Goal: Task Accomplishment & Management: Manage account settings

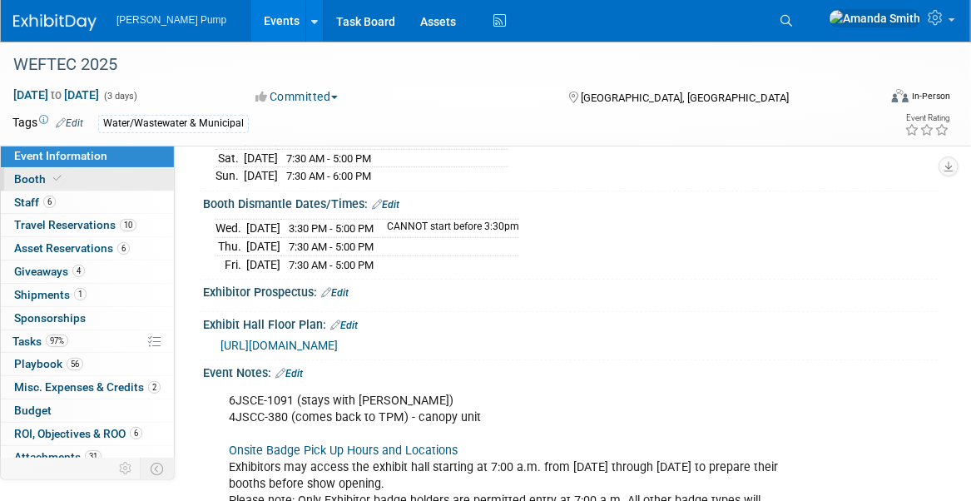
click at [61, 178] on span at bounding box center [57, 178] width 15 height 12
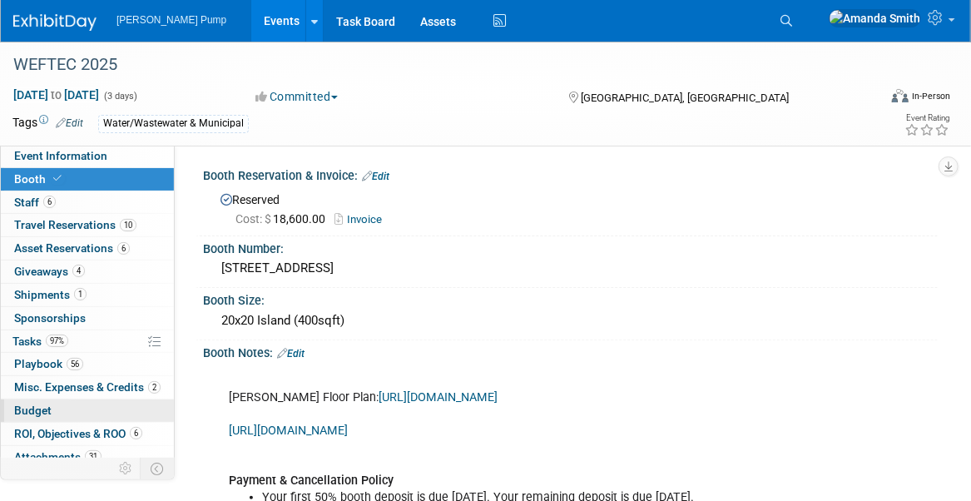
click at [49, 407] on span "Budget" at bounding box center [32, 409] width 37 height 13
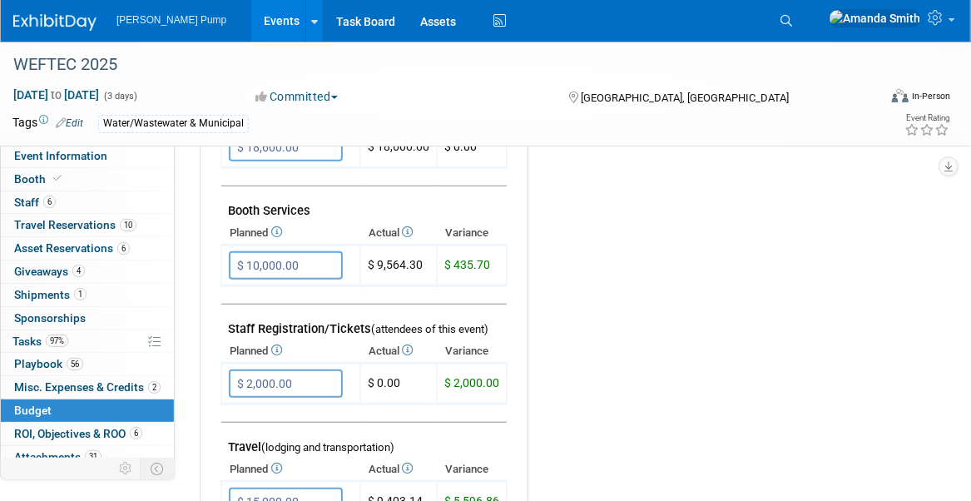
scroll to position [416, 0]
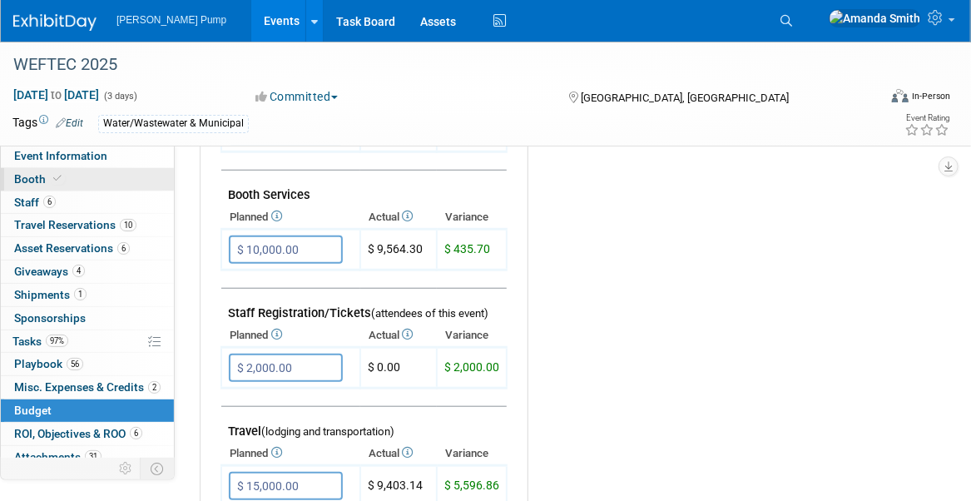
click at [41, 175] on span "Booth" at bounding box center [39, 178] width 51 height 13
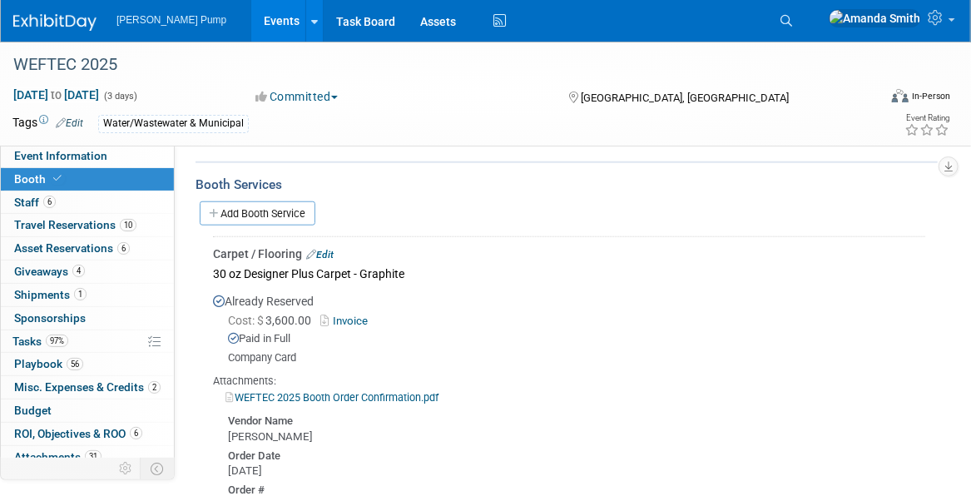
scroll to position [487, 0]
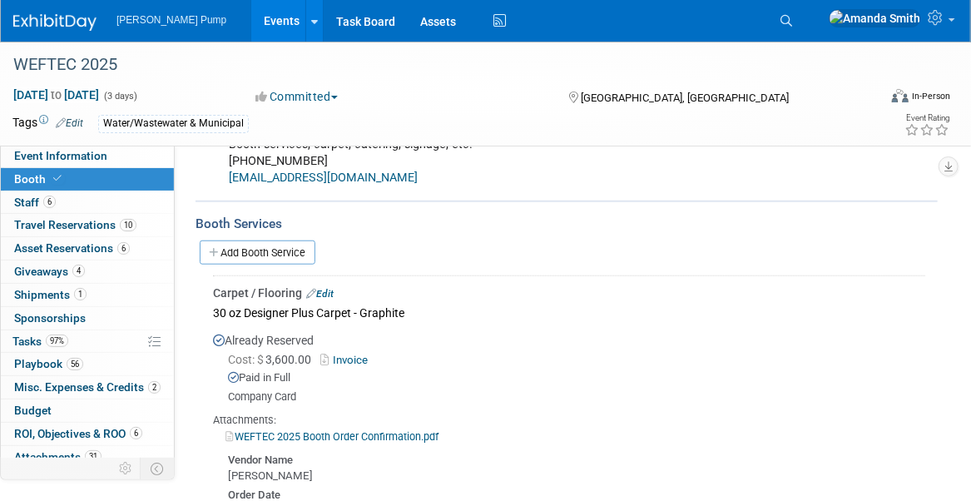
click at [227, 265] on link "Add Booth Service" at bounding box center [258, 252] width 116 height 24
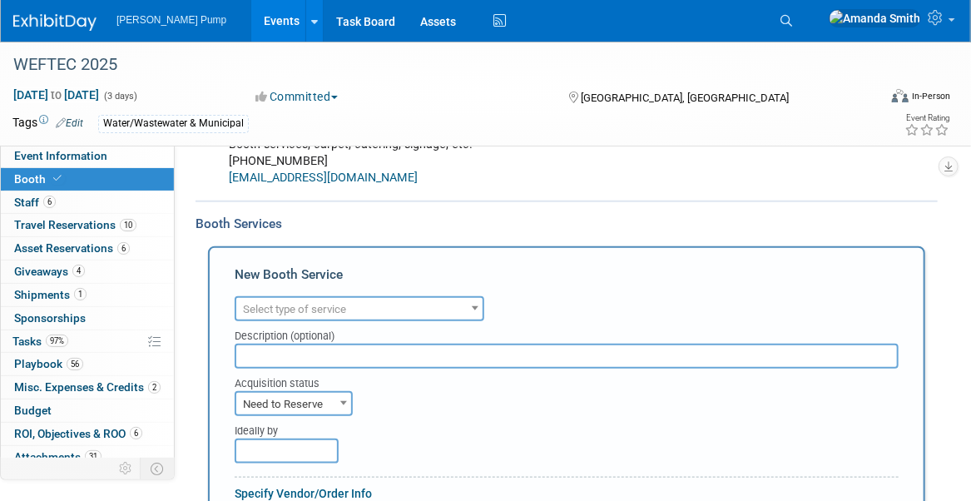
scroll to position [0, 0]
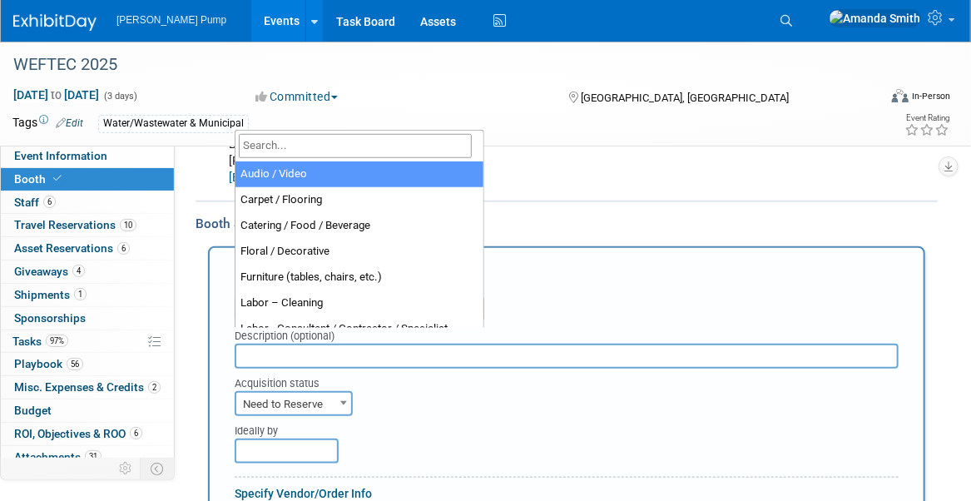
click at [318, 315] on span "Select type of service" at bounding box center [294, 309] width 103 height 12
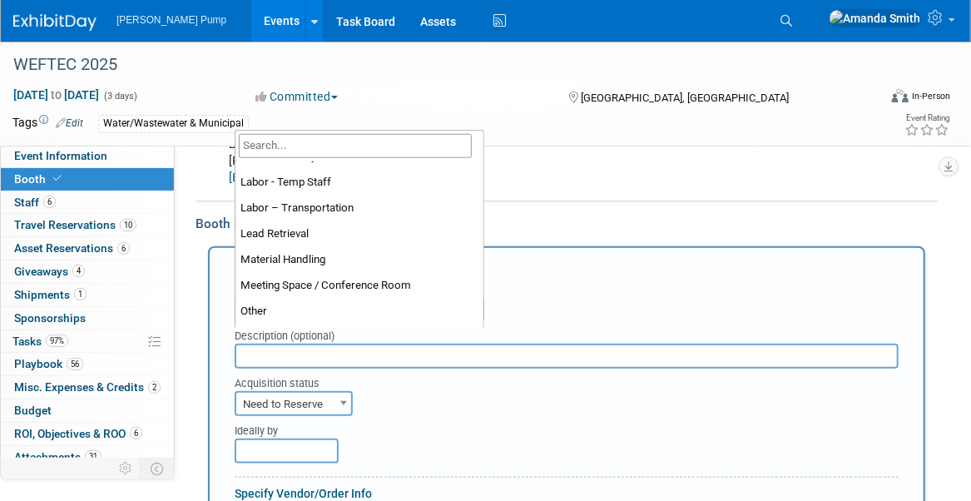
scroll to position [333, 0]
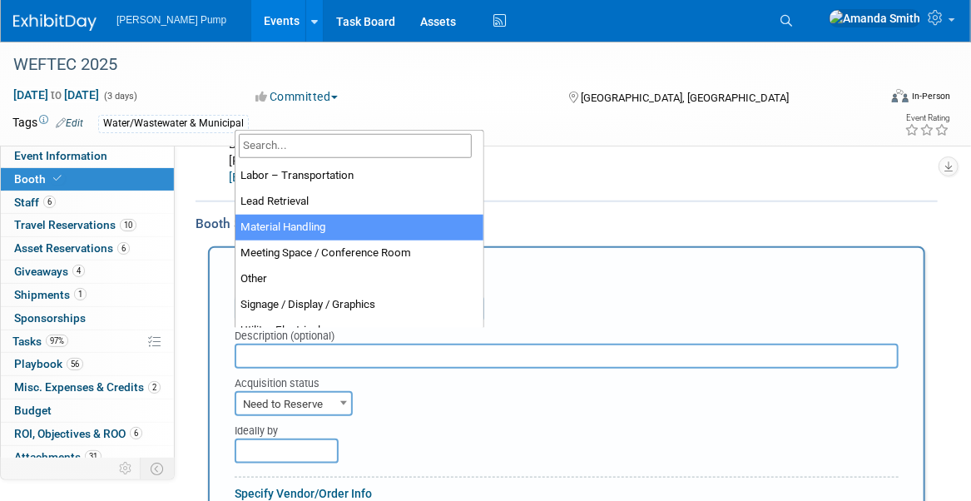
select select "10"
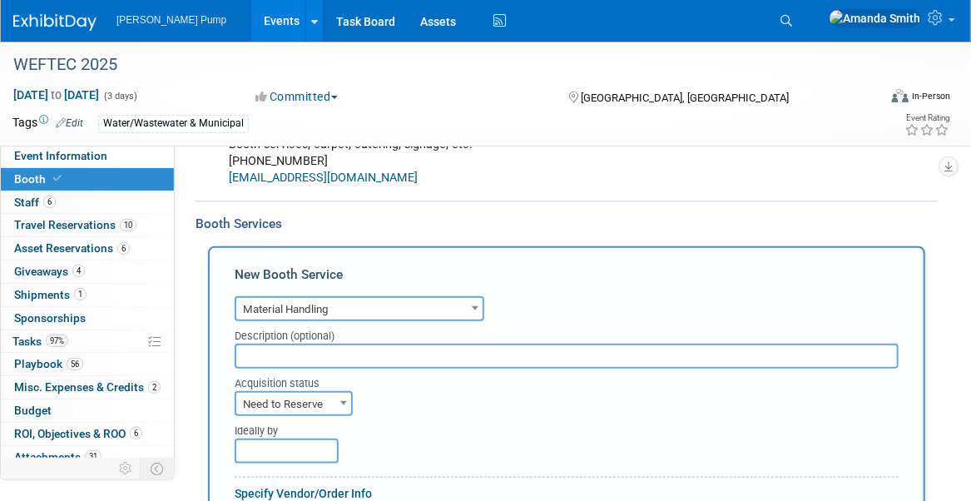
click at [316, 369] on input "text" at bounding box center [567, 356] width 664 height 25
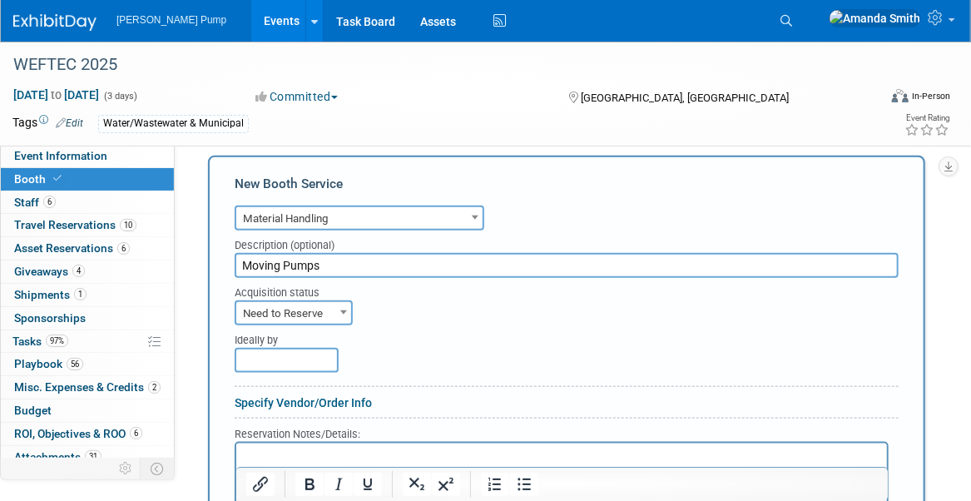
scroll to position [653, 0]
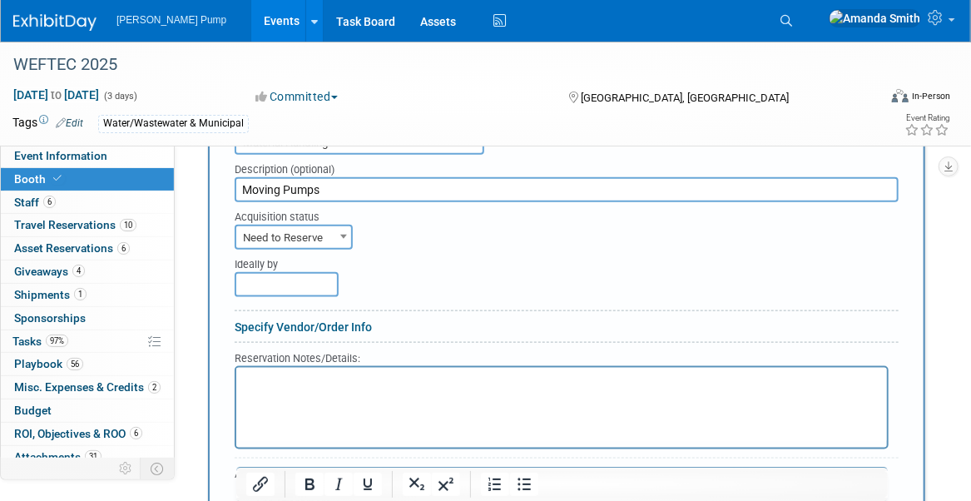
type input "Moving Pumps"
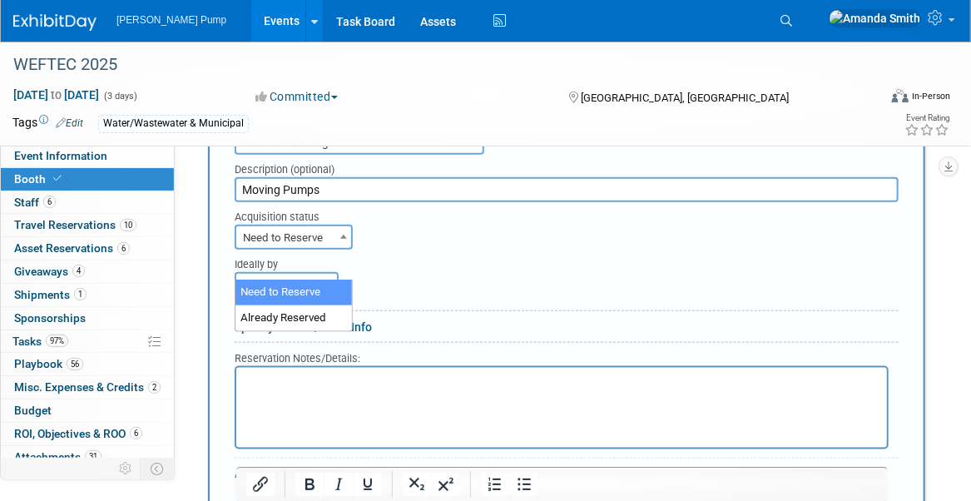
click at [331, 250] on span "Need to Reserve" at bounding box center [293, 237] width 115 height 23
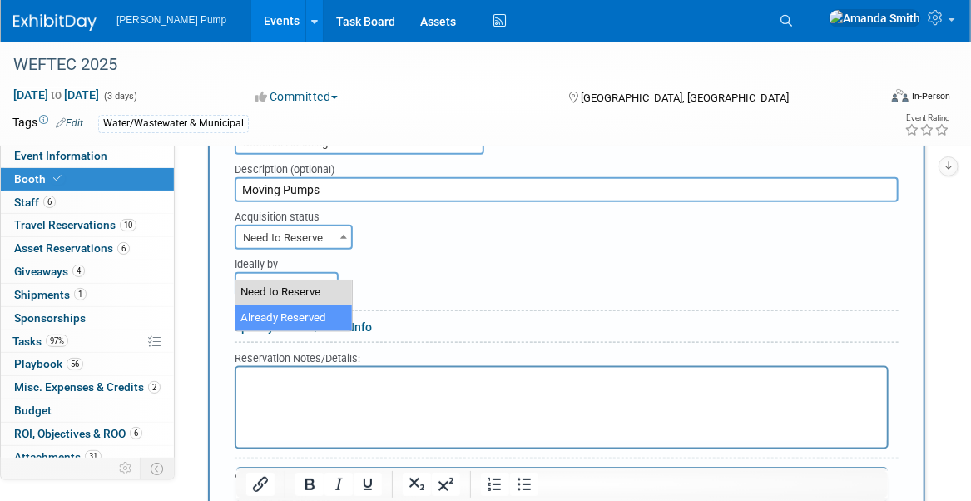
select select "2"
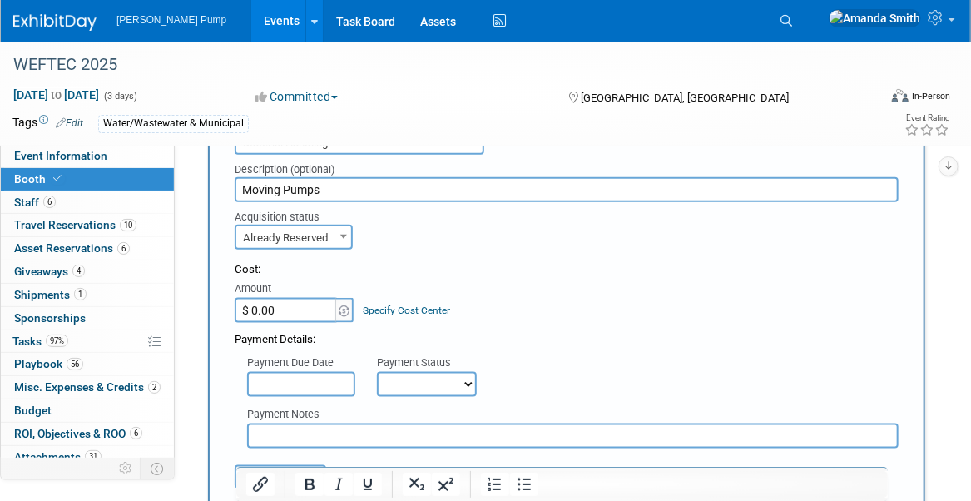
click at [283, 323] on input "$ 0.00" at bounding box center [287, 310] width 104 height 25
type input "$ 4,205.40"
click at [327, 397] on input "text" at bounding box center [301, 384] width 108 height 25
click at [560, 383] on div "Payment Due Date Payment Status Not Paid Yet Partially Paid Paid in Full Next P…" at bounding box center [566, 372] width 689 height 49
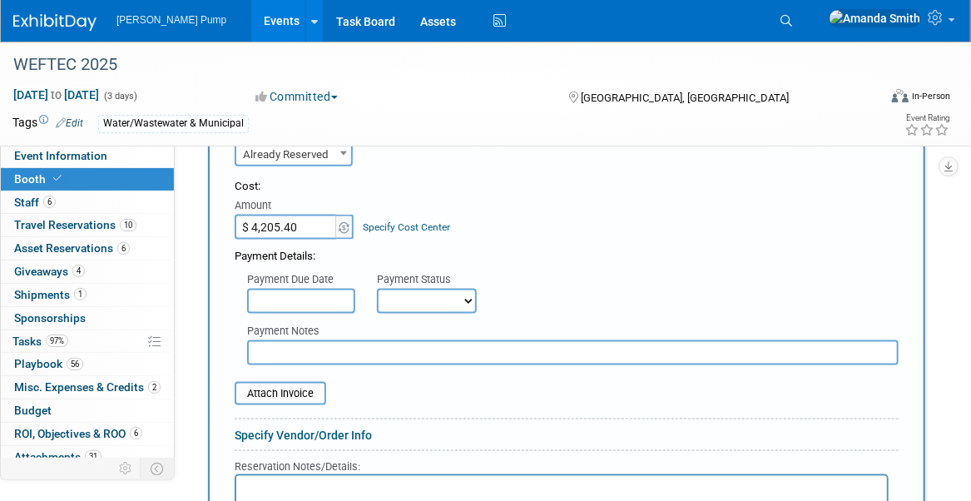
click at [465, 314] on select "Not Paid Yet Partially Paid Paid in Full" at bounding box center [427, 301] width 100 height 25
select select "1"
click at [377, 314] on select "Not Paid Yet Partially Paid Paid in Full" at bounding box center [427, 301] width 100 height 25
click at [363, 365] on input "text" at bounding box center [572, 352] width 651 height 25
type input "(Company Credit Card)"
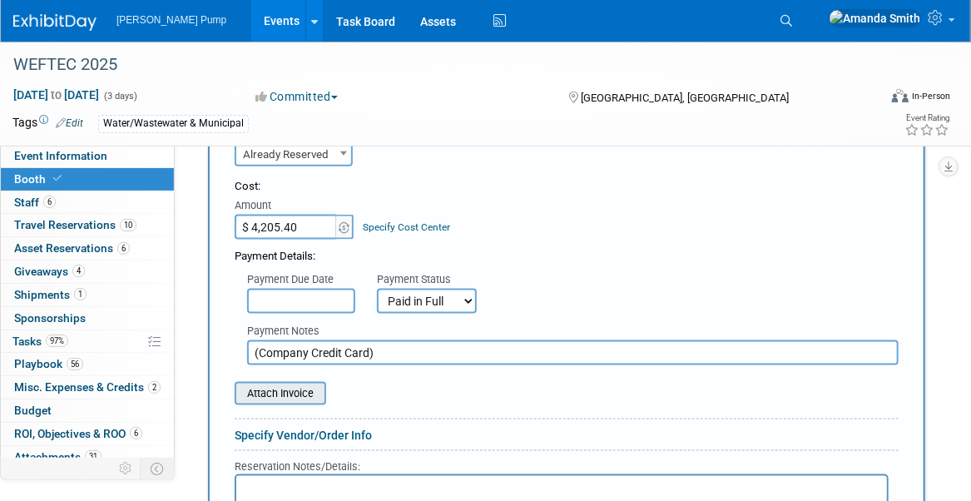
click at [316, 403] on input "file" at bounding box center [225, 394] width 198 height 20
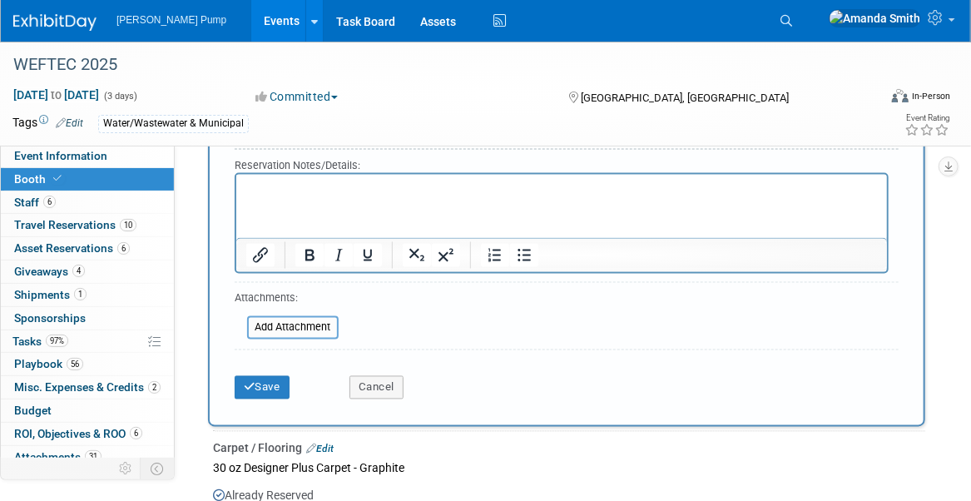
scroll to position [1069, 0]
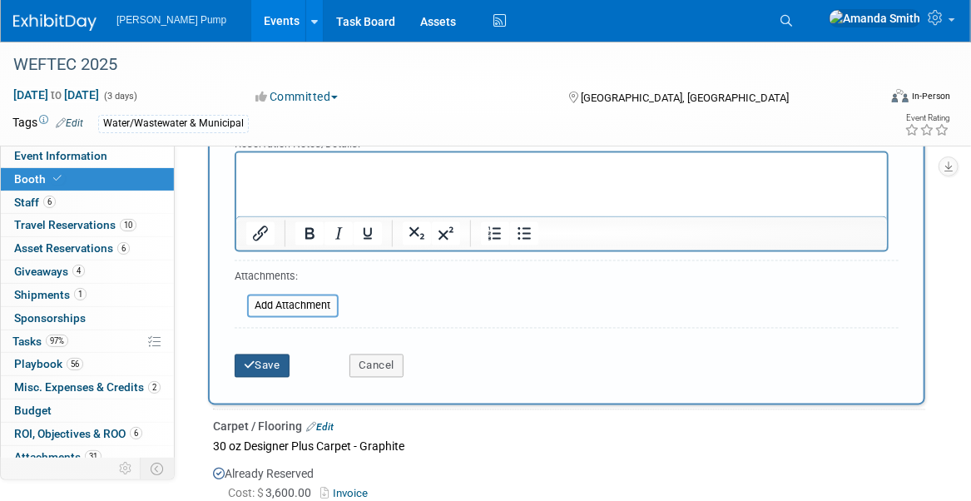
click at [274, 378] on button "Save" at bounding box center [262, 365] width 55 height 23
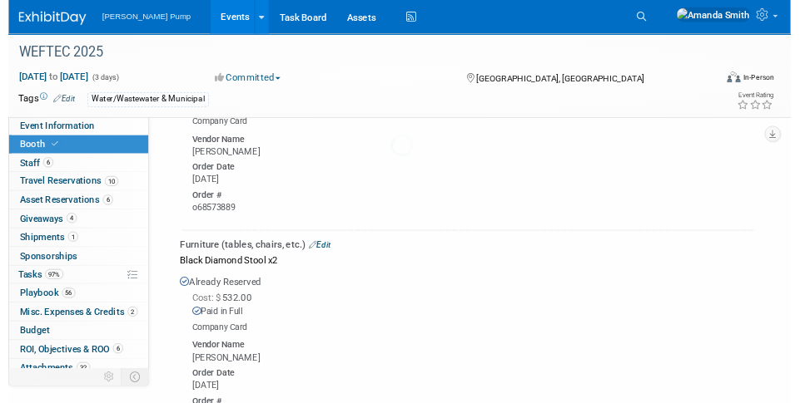
scroll to position [2780, 0]
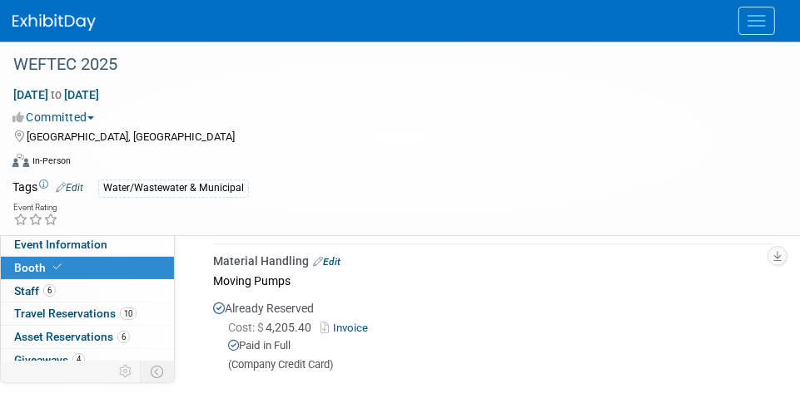
click at [338, 268] on link "Edit" at bounding box center [326, 262] width 27 height 12
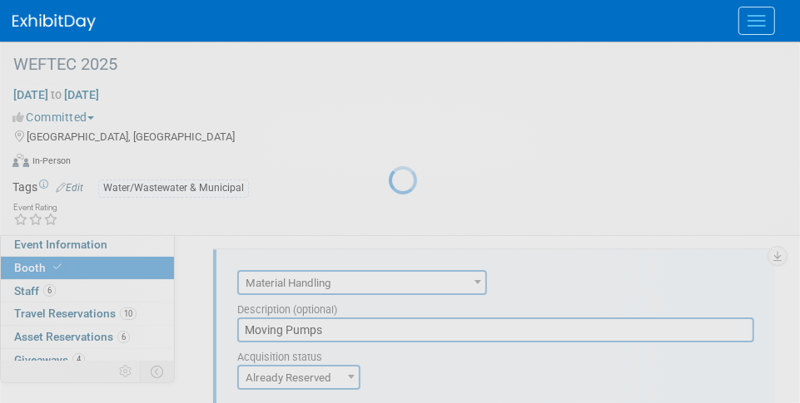
scroll to position [2772, 0]
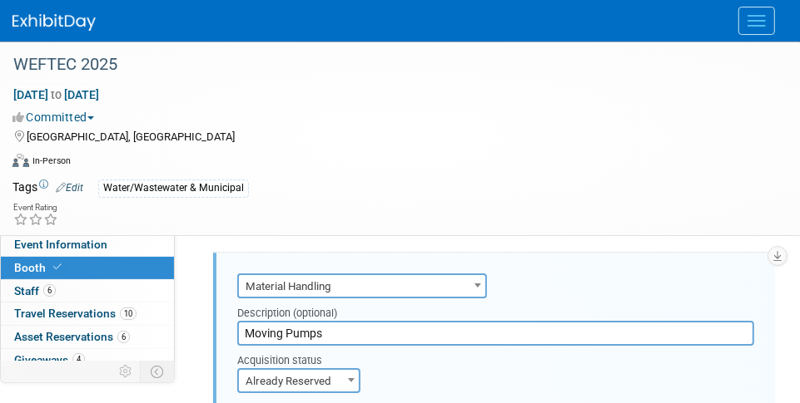
drag, startPoint x: 346, startPoint y: 362, endPoint x: 215, endPoint y: 352, distance: 131.0
type input "Moving Booth Materials"
click at [572, 299] on div "Audio / Video Carpet / Flooring Catering / Food / Beverage Floral / Decorative …" at bounding box center [495, 284] width 517 height 29
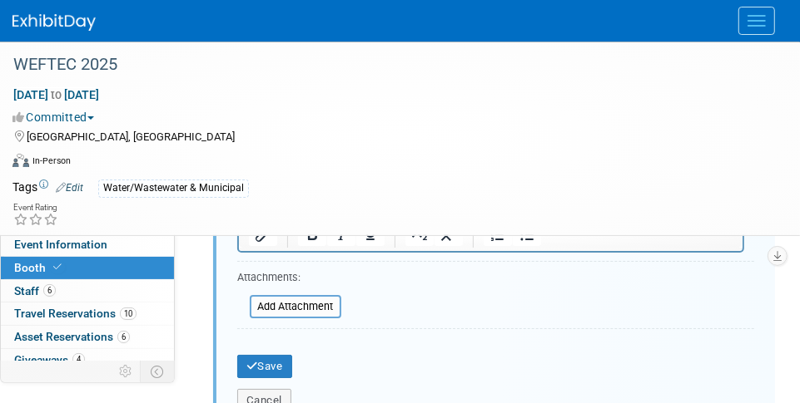
scroll to position [3438, 0]
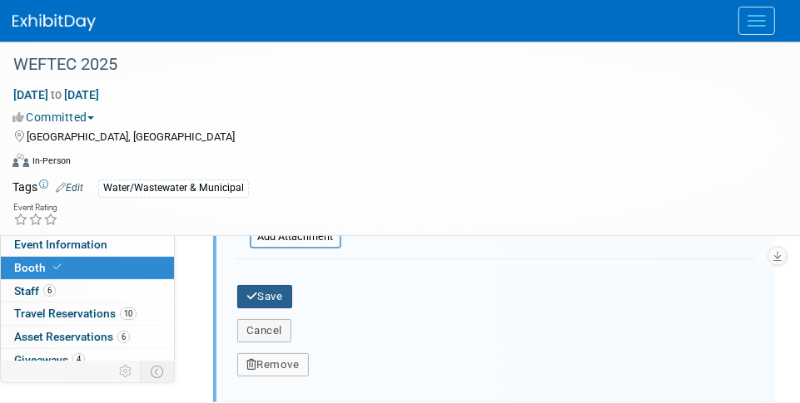
click at [280, 309] on button "Save" at bounding box center [264, 296] width 55 height 23
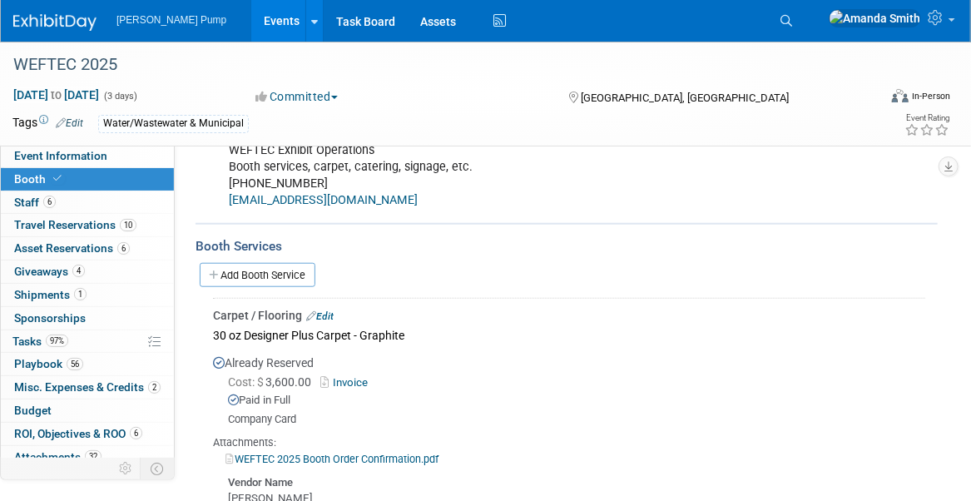
scroll to position [467, 0]
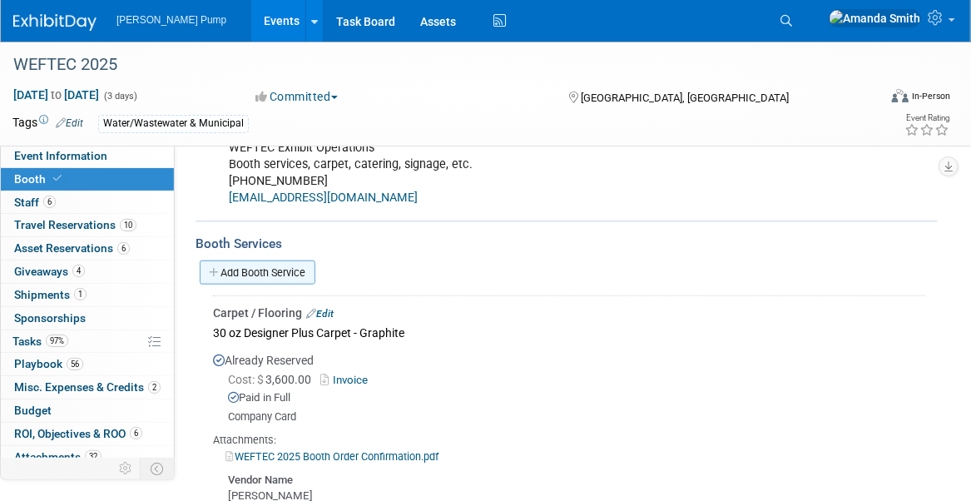
click at [271, 285] on link "Add Booth Service" at bounding box center [258, 272] width 116 height 24
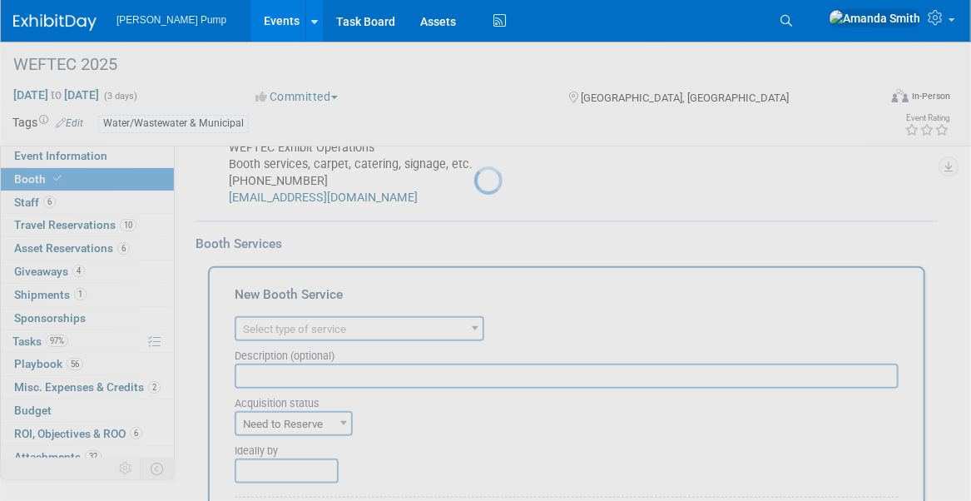
scroll to position [0, 0]
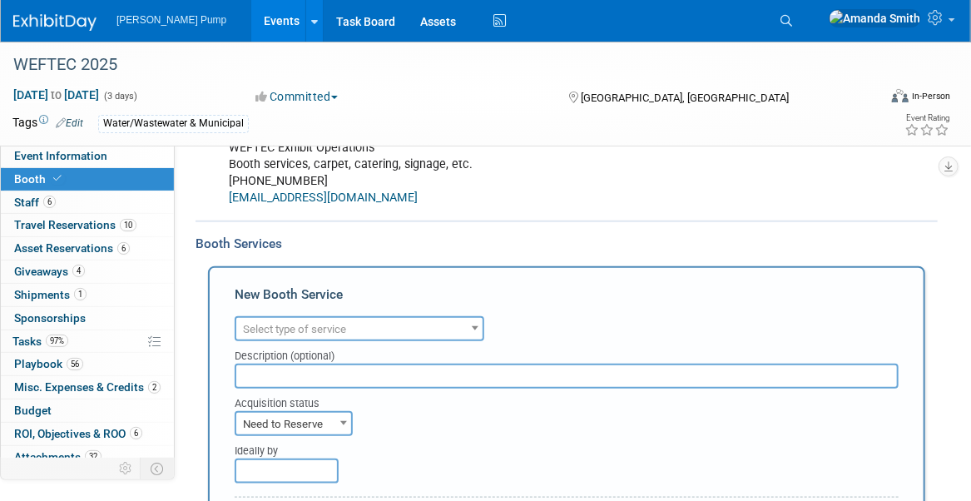
click at [379, 341] on span "Select type of service" at bounding box center [359, 329] width 246 height 23
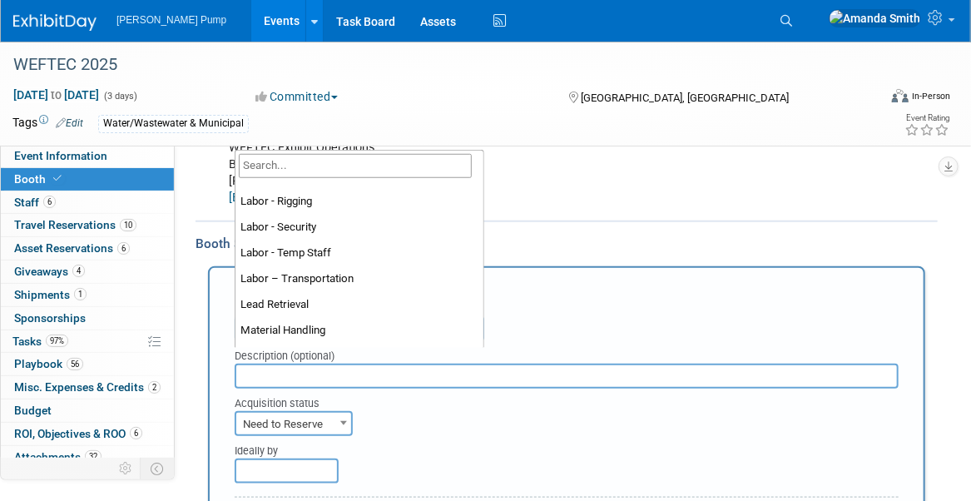
scroll to position [333, 0]
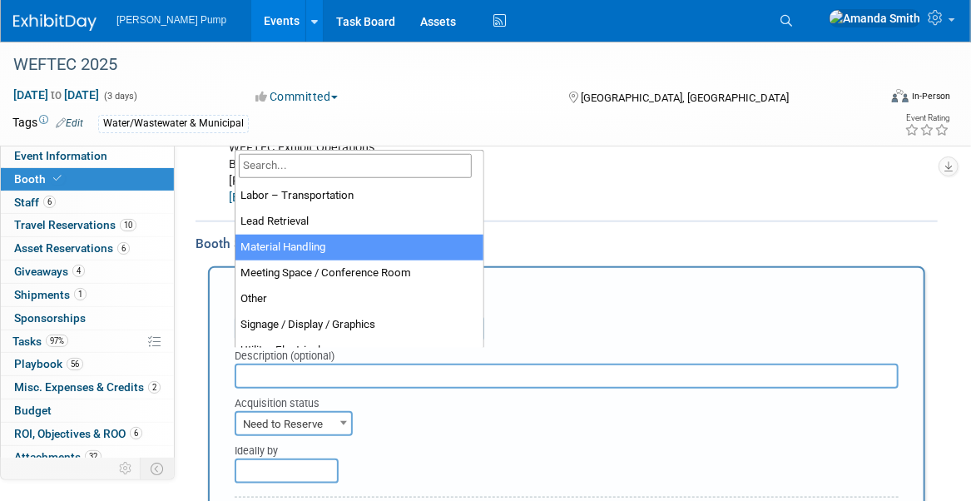
select select "10"
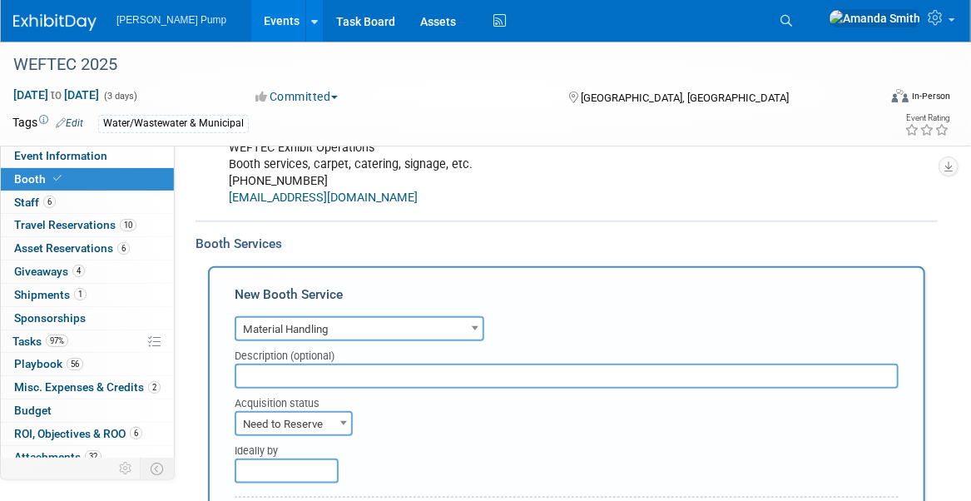
click at [416, 389] on input "text" at bounding box center [567, 376] width 664 height 25
type input "Moving Machinery"
click at [464, 436] on div "Acquisition status Need to Reserve Already Reserved Need to Reserve" at bounding box center [567, 412] width 664 height 47
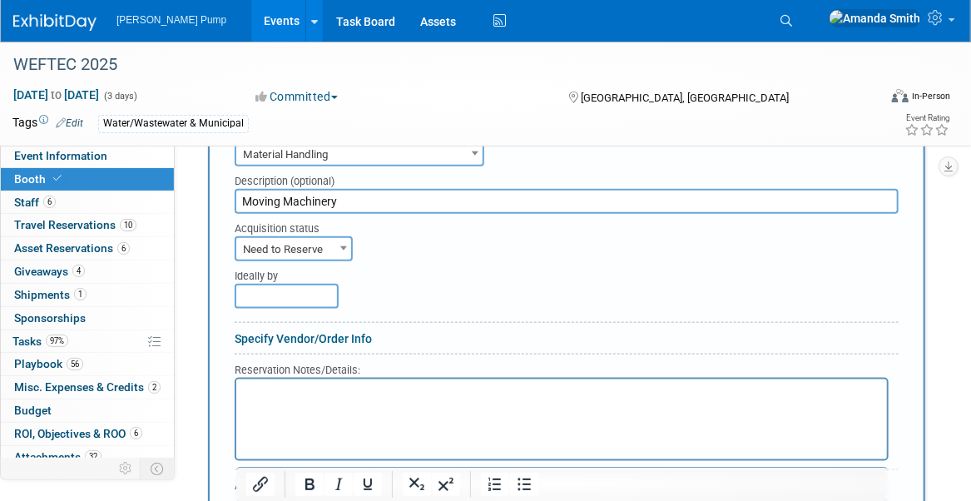
scroll to position [717, 0]
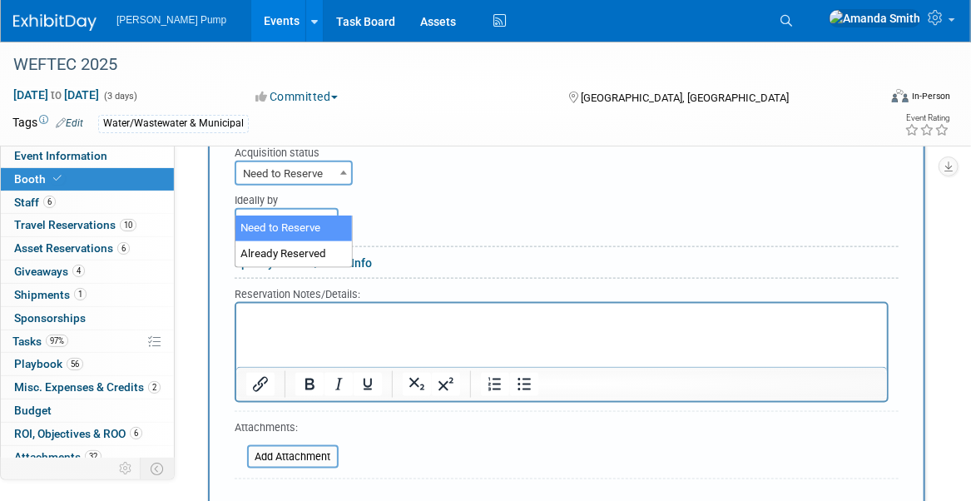
click at [340, 183] on span at bounding box center [343, 172] width 17 height 22
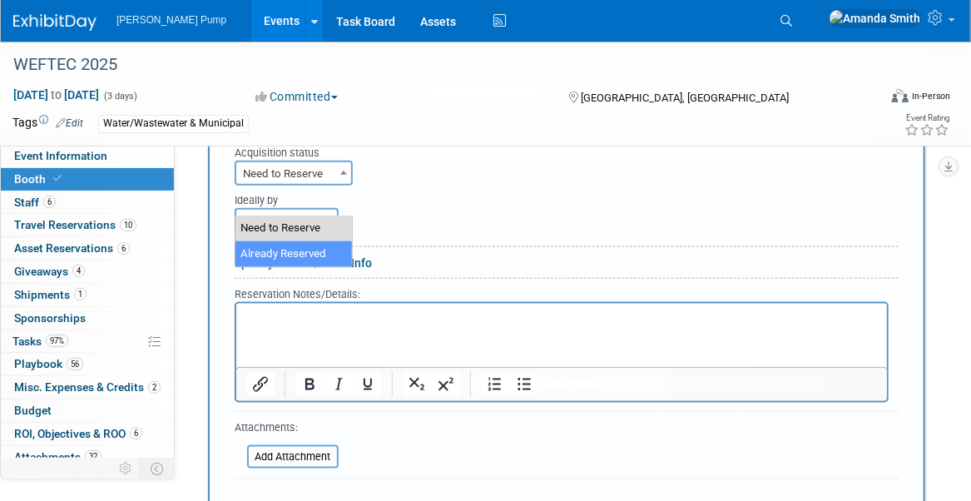
select select "2"
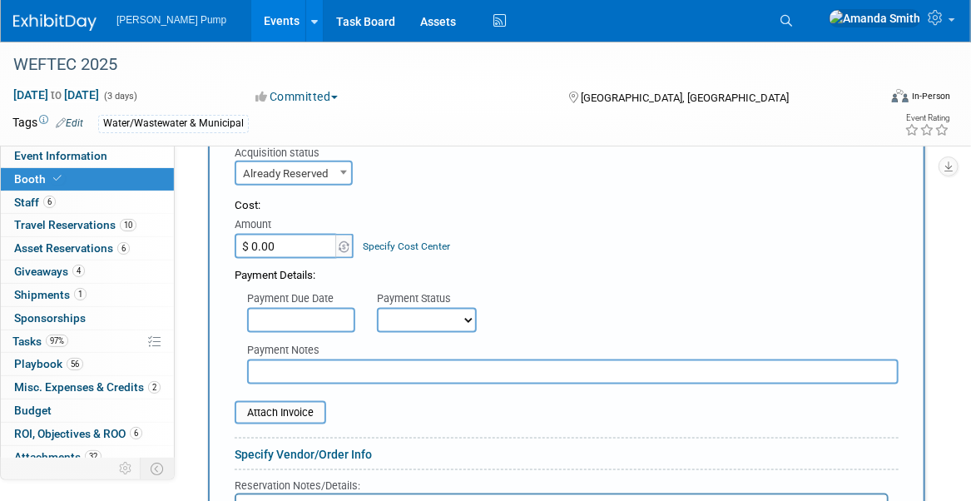
click at [324, 259] on input "$ 0.00" at bounding box center [287, 246] width 104 height 25
type input "$ 18,639.00"
click at [458, 259] on div "Cost: Amount $ 18,639.00 Specify Cost Center Cost Center -- Not Specified --" at bounding box center [567, 228] width 664 height 61
click at [431, 333] on select "Not Paid Yet Partially Paid Paid in Full" at bounding box center [427, 320] width 100 height 25
select select "1"
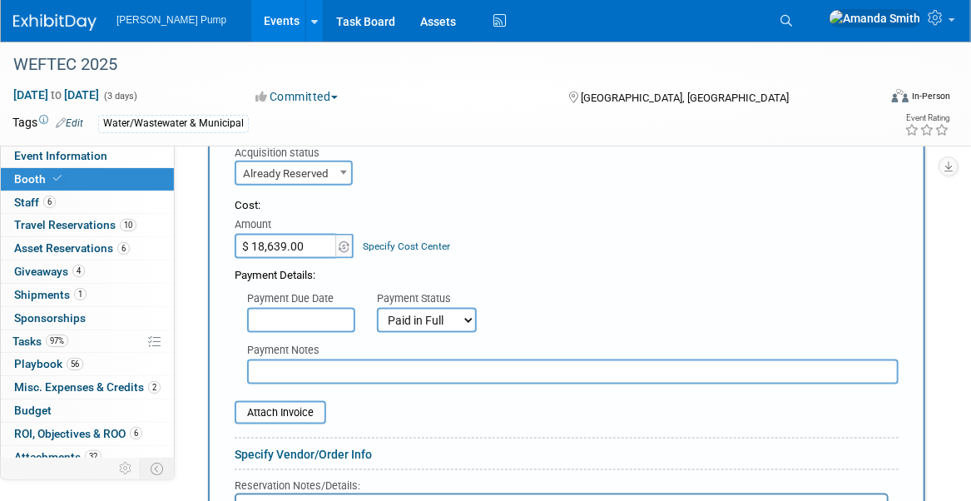
click at [377, 333] on select "Not Paid Yet Partially Paid Paid in Full" at bounding box center [427, 320] width 100 height 25
click at [342, 384] on input "text" at bounding box center [572, 371] width 651 height 25
type input "(Company Card)"
click at [300, 423] on input "file" at bounding box center [225, 413] width 198 height 20
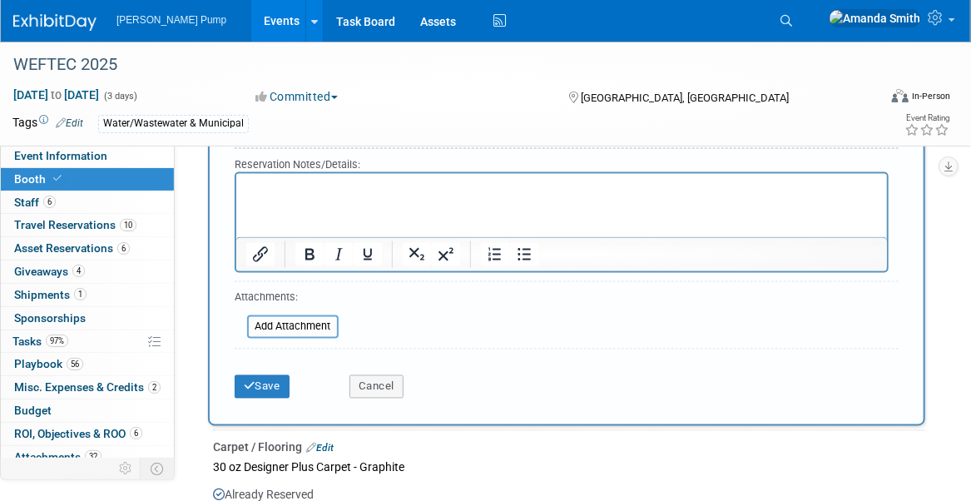
scroll to position [1050, 0]
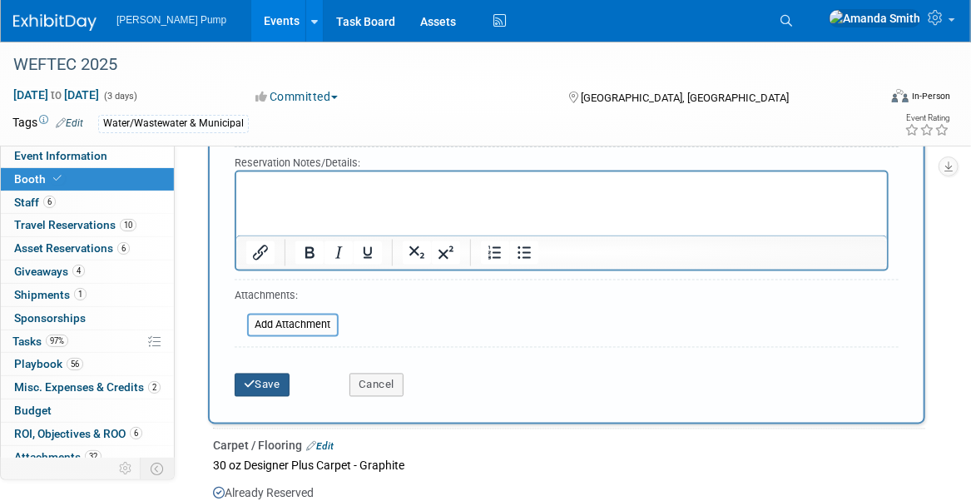
click at [283, 397] on button "Save" at bounding box center [262, 385] width 55 height 23
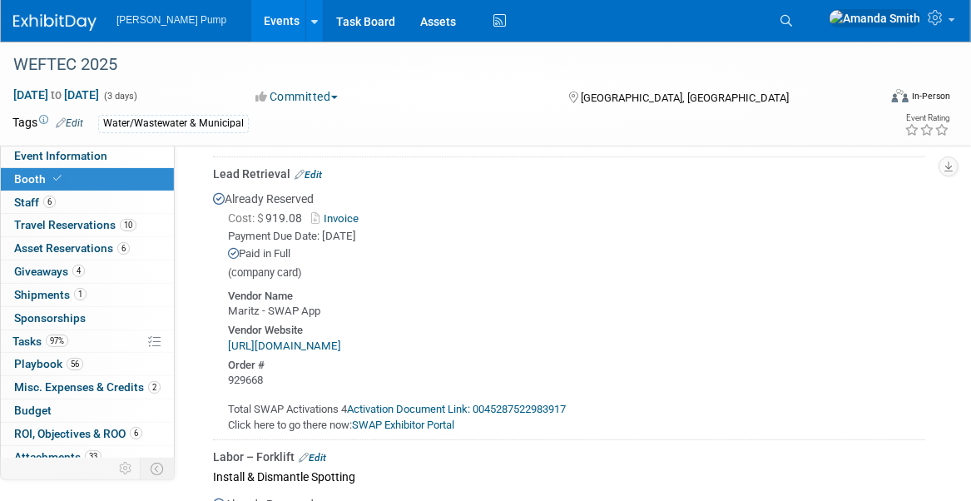
scroll to position [2179, 0]
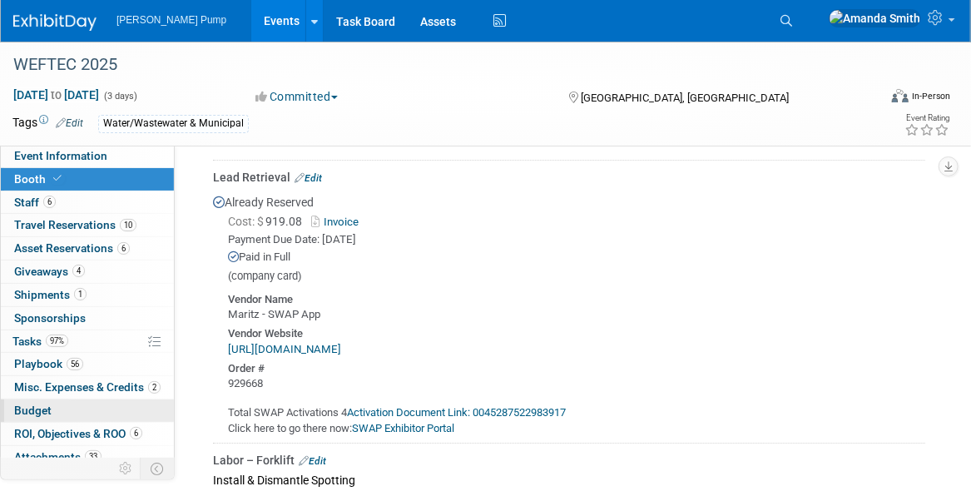
drag, startPoint x: 46, startPoint y: 400, endPoint x: 60, endPoint y: 396, distance: 14.7
click at [46, 403] on span "Budget" at bounding box center [32, 409] width 37 height 13
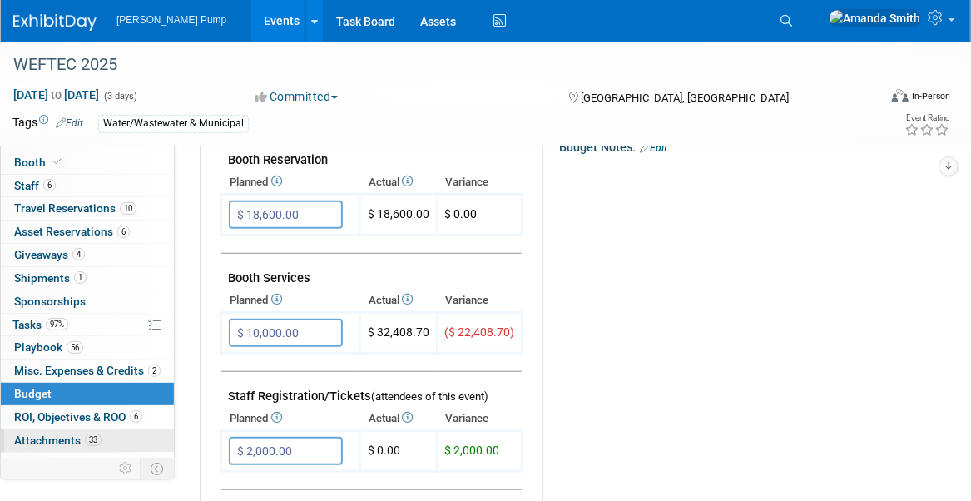
scroll to position [29, 0]
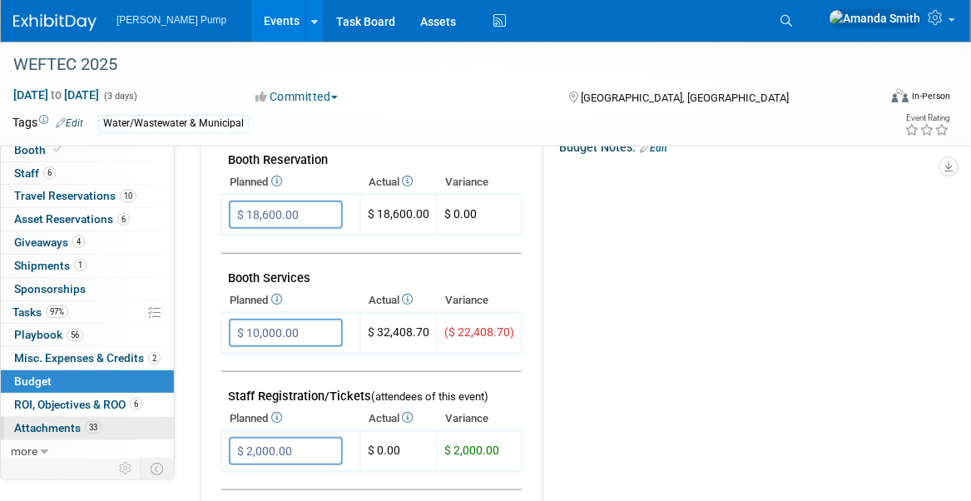
click at [43, 421] on span "Attachments 33" at bounding box center [57, 427] width 87 height 13
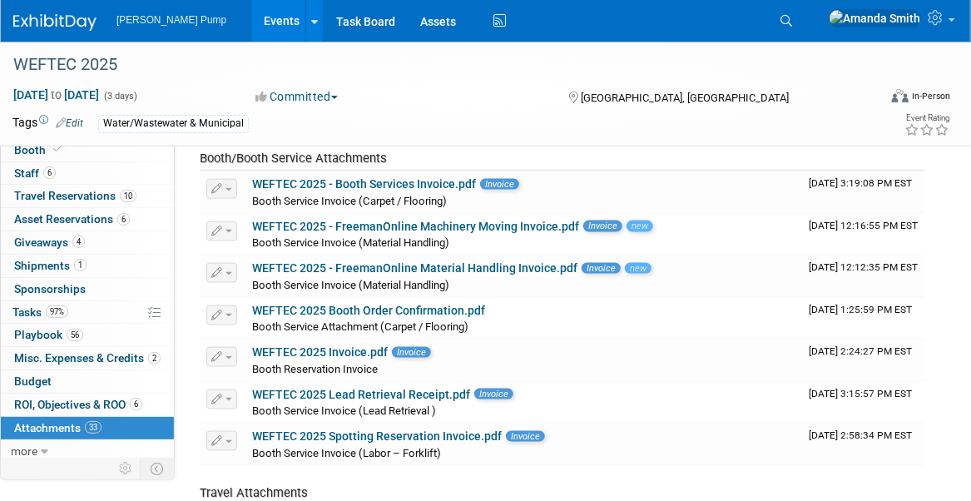
scroll to position [749, 0]
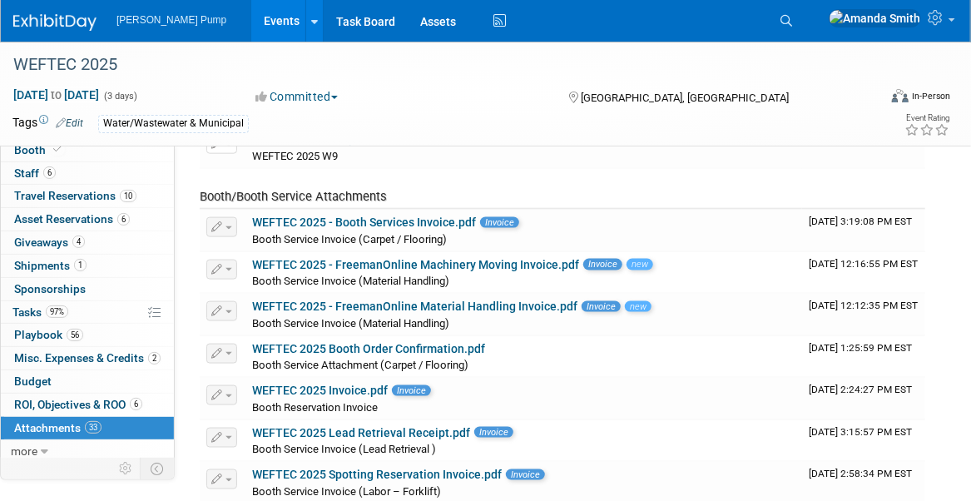
click at [22, 423] on span "Attachments 33" at bounding box center [57, 427] width 87 height 13
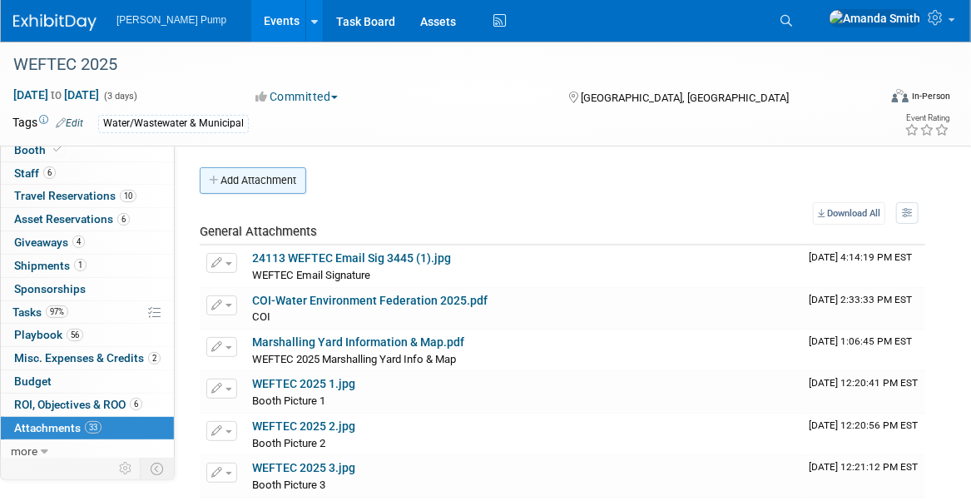
click at [265, 187] on button "Add Attachment" at bounding box center [253, 180] width 106 height 27
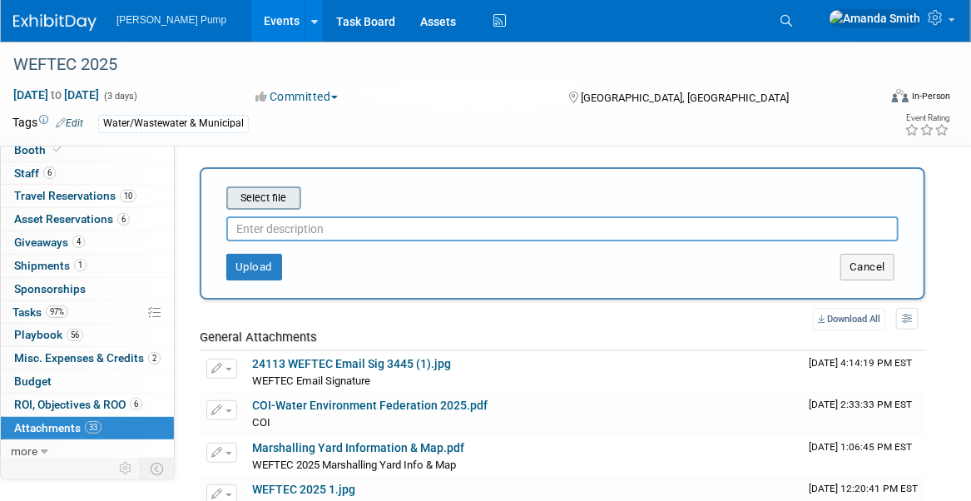
click at [276, 200] on input "file" at bounding box center [200, 198] width 198 height 20
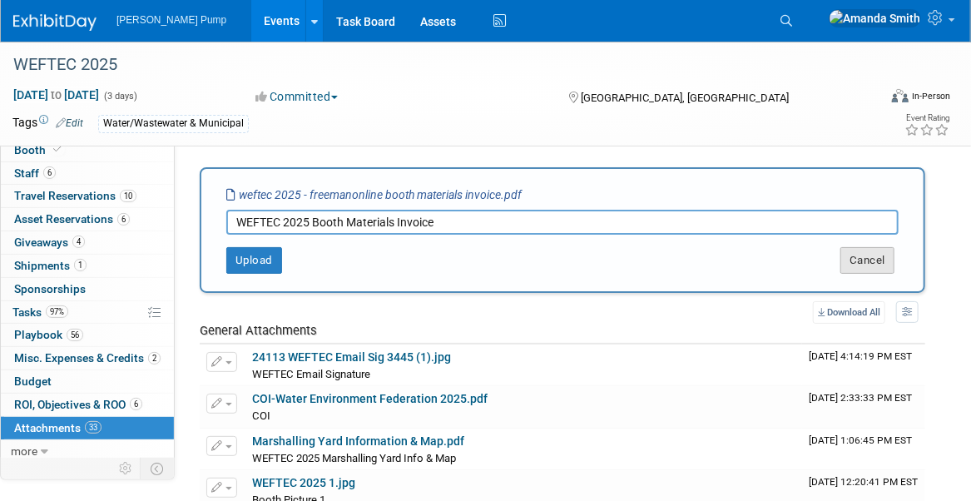
type input "WEFTEC 2025 Booth Materials Invoice"
click at [857, 256] on button "Cancel" at bounding box center [867, 260] width 54 height 27
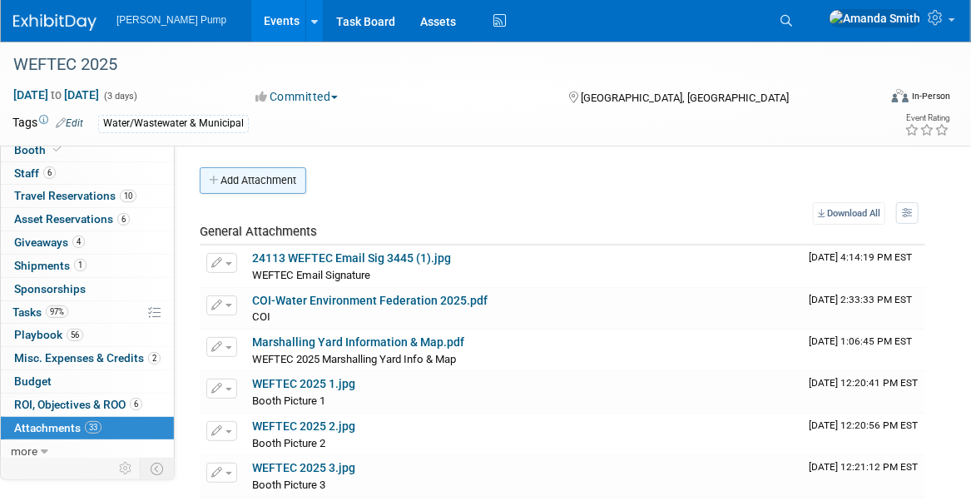
click at [296, 179] on button "Add Attachment" at bounding box center [253, 180] width 106 height 27
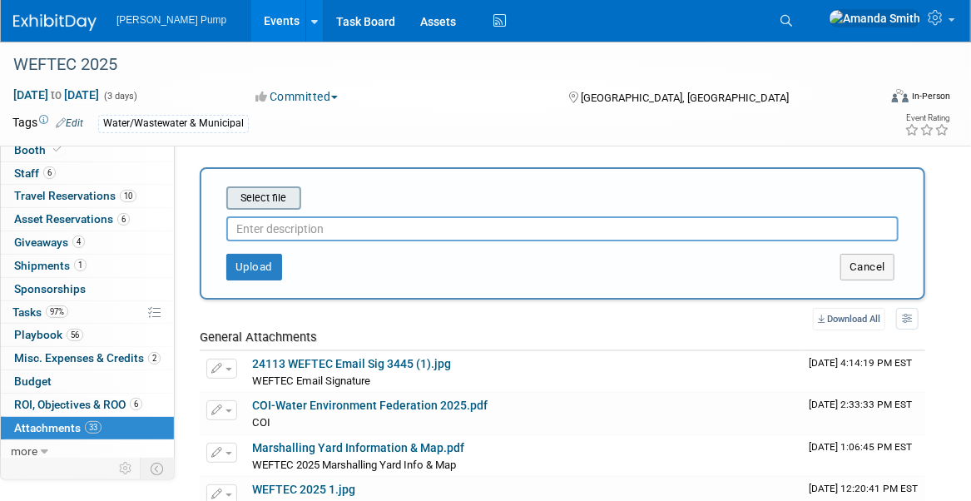
click at [274, 197] on input "file" at bounding box center [200, 198] width 198 height 20
click at [282, 202] on input "file" at bounding box center [200, 198] width 198 height 20
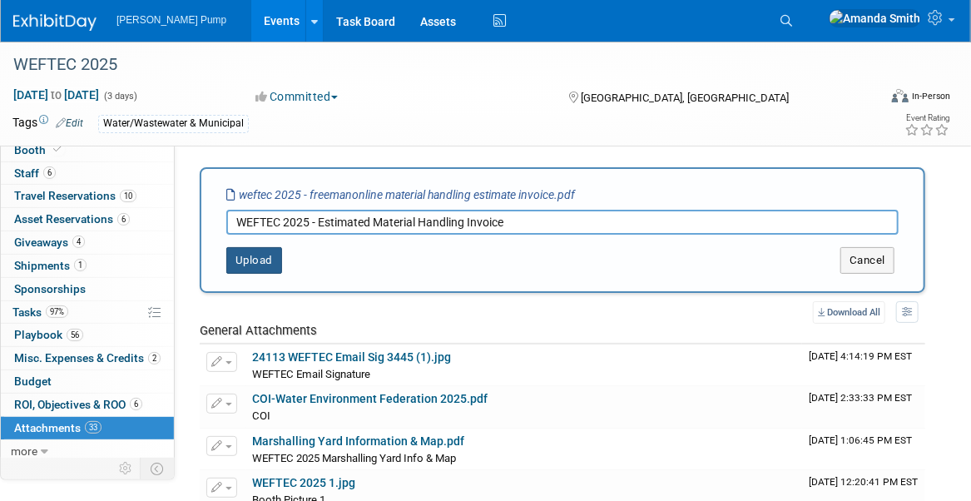
click at [240, 250] on button "Upload" at bounding box center [254, 260] width 56 height 27
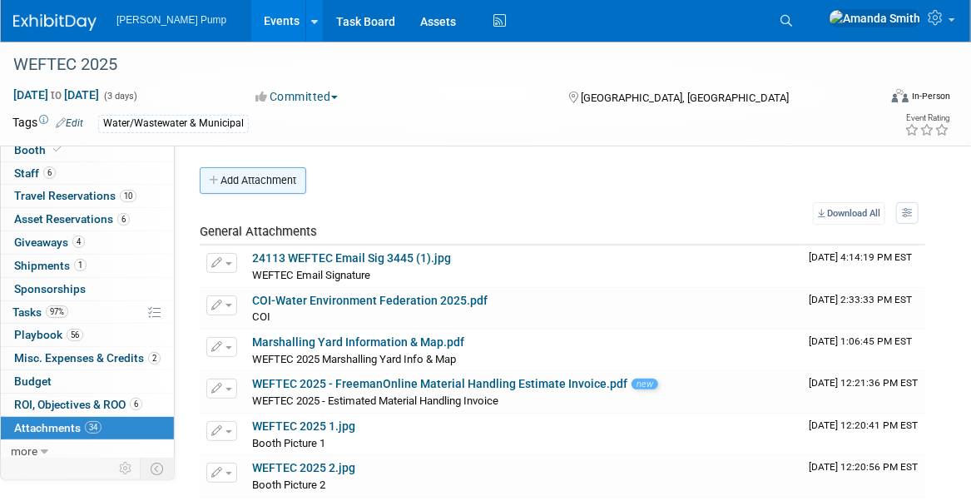
click at [269, 177] on button "Add Attachment" at bounding box center [253, 180] width 106 height 27
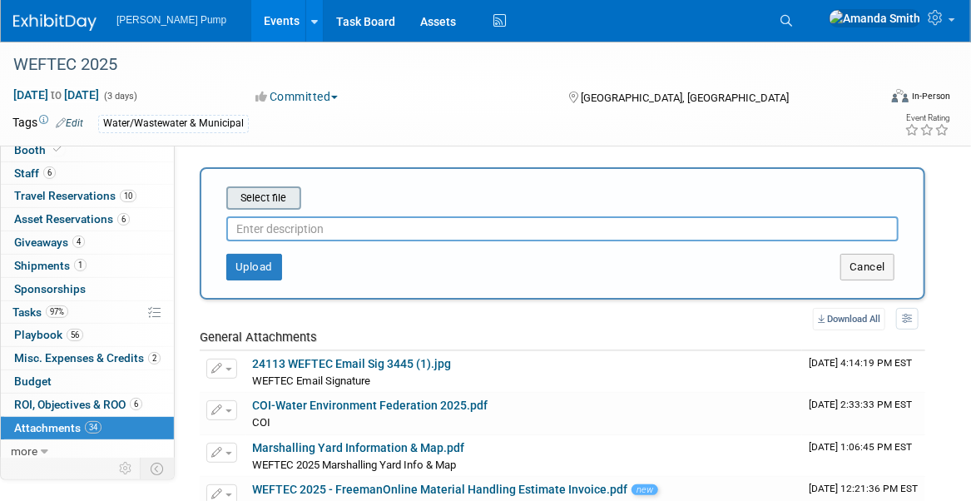
click at [277, 203] on input "file" at bounding box center [200, 198] width 198 height 20
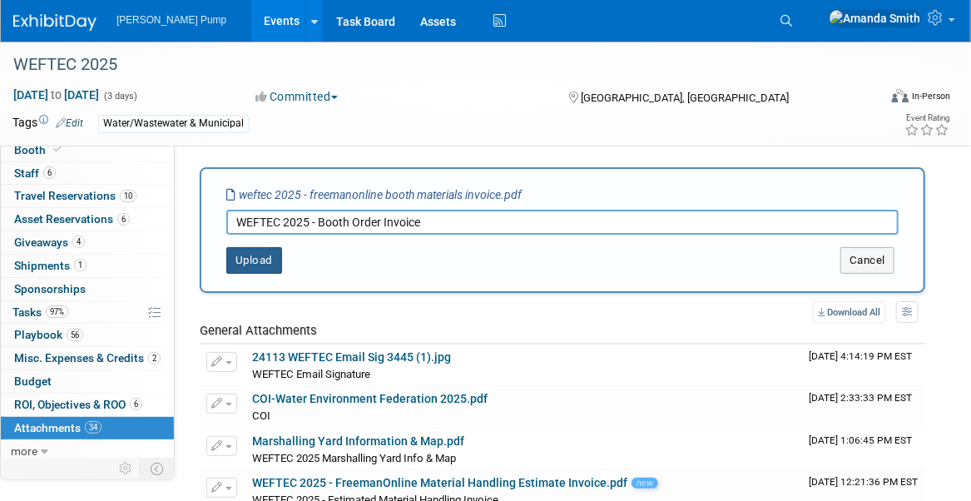
type input "WEFTEC 2025 - Booth Order Invoice"
click at [249, 263] on button "Upload" at bounding box center [254, 260] width 56 height 27
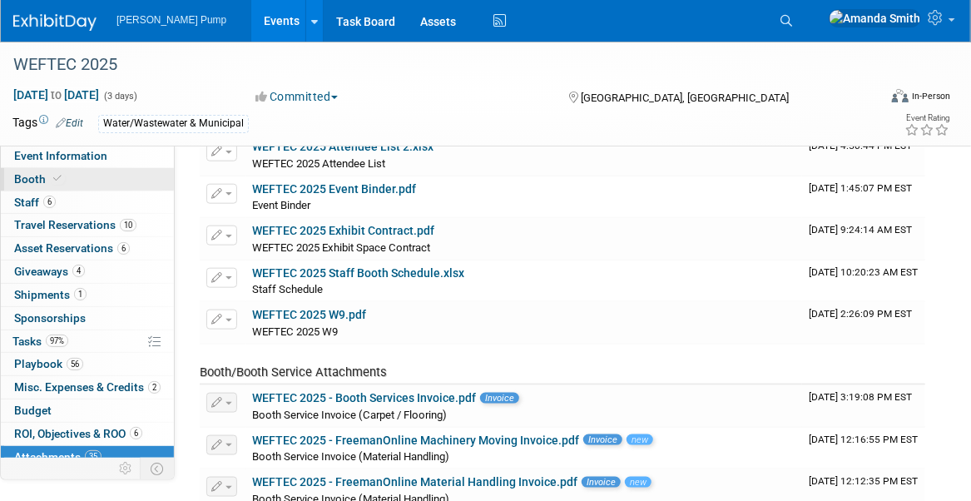
scroll to position [499, 0]
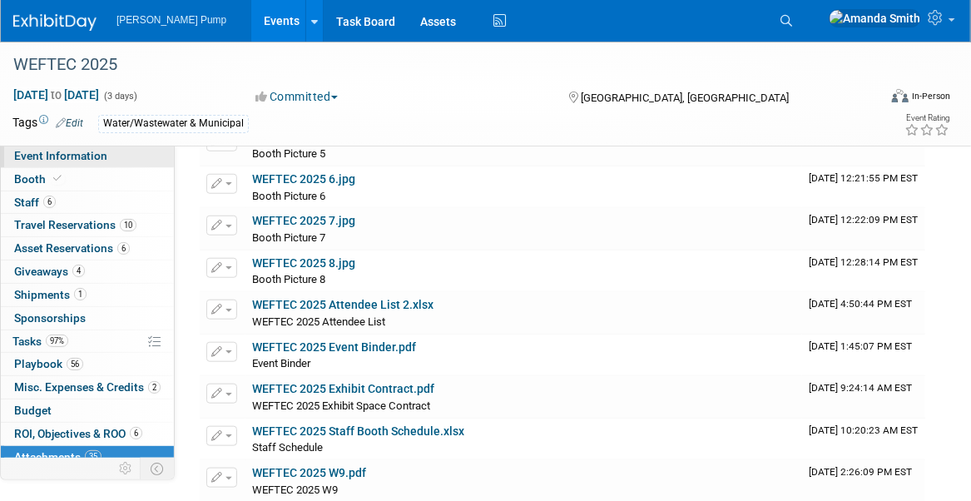
click at [82, 151] on span "Event Information" at bounding box center [60, 155] width 93 height 13
